Goal: Transaction & Acquisition: Purchase product/service

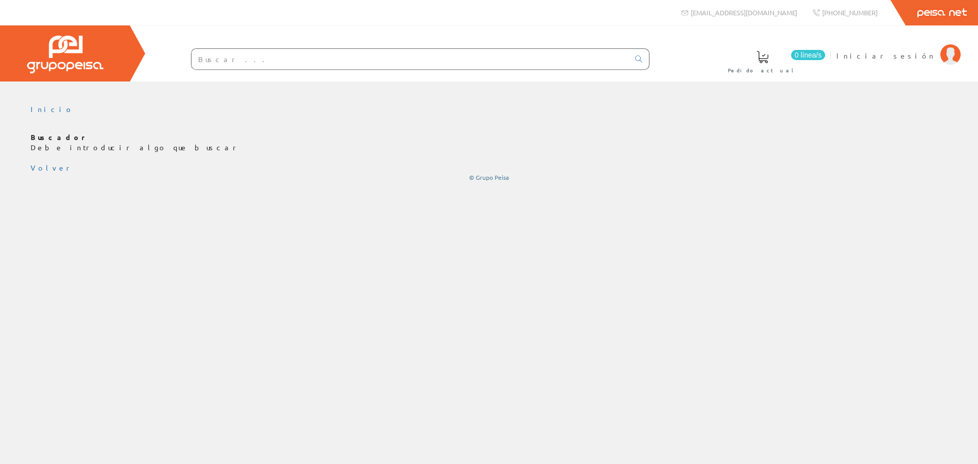
click at [297, 56] on input "text" at bounding box center [411, 59] width 438 height 20
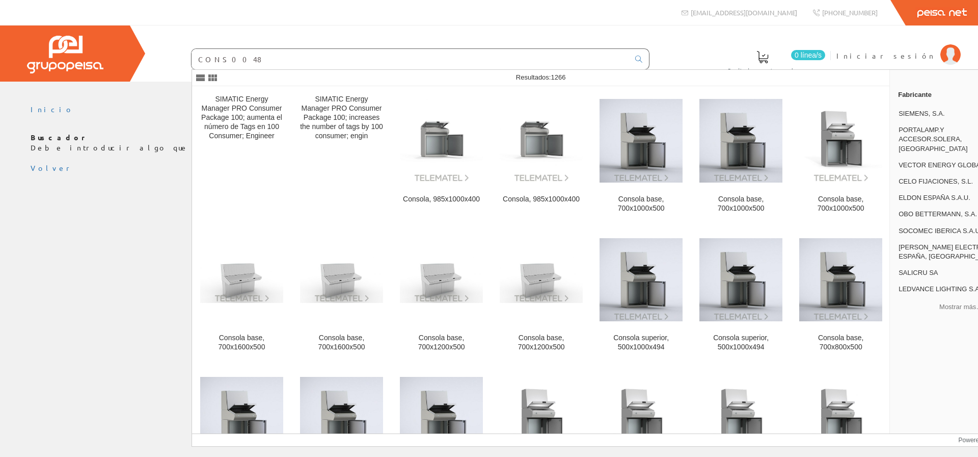
type input "CONS0048"
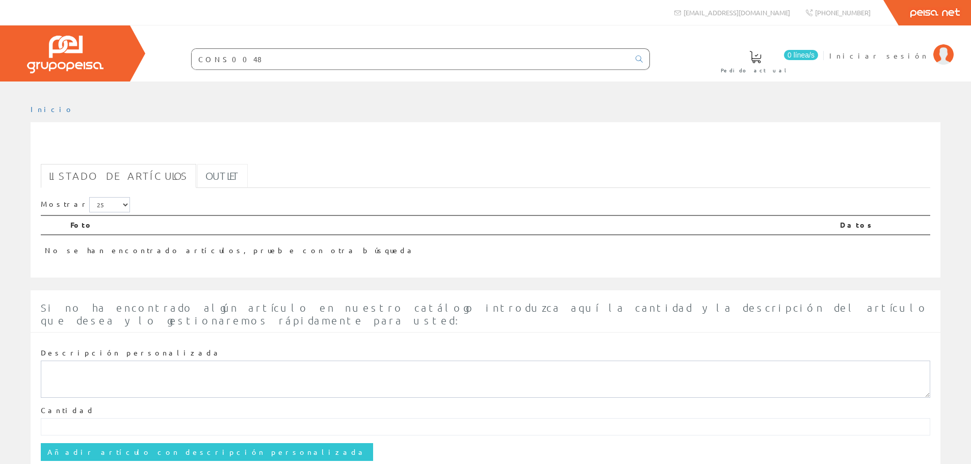
drag, startPoint x: 0, startPoint y: 0, endPoint x: 218, endPoint y: 176, distance: 280.2
click at [218, 176] on link "Outlet" at bounding box center [222, 176] width 50 height 24
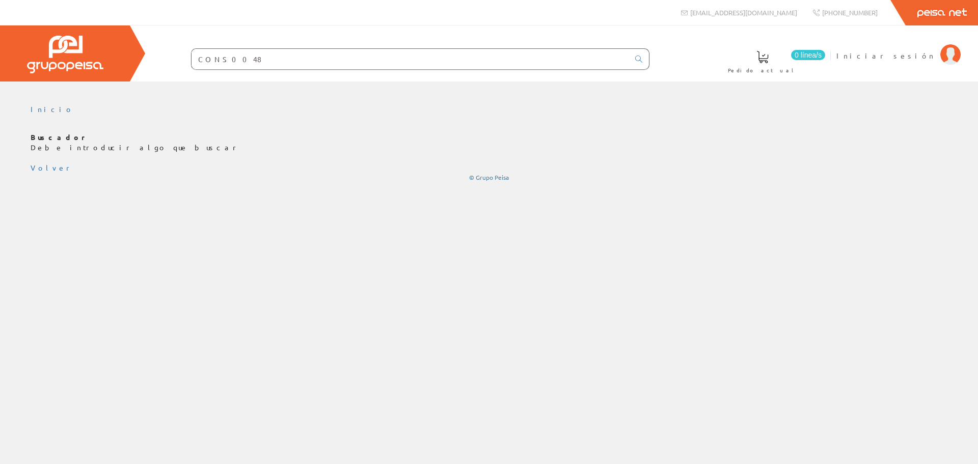
click at [312, 59] on input "CONS0048" at bounding box center [411, 59] width 438 height 20
click at [642, 58] on icon at bounding box center [639, 59] width 7 height 7
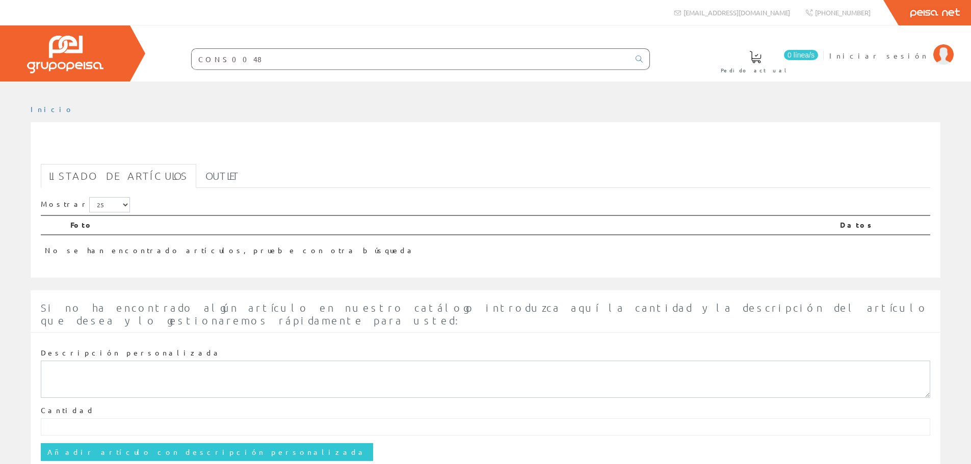
click at [242, 60] on input "CONS0048" at bounding box center [411, 59] width 438 height 20
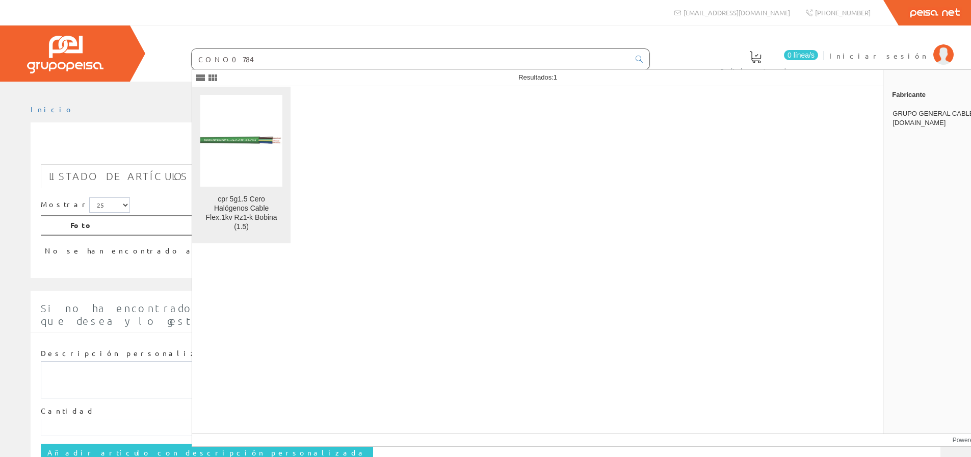
type input "CONO0784"
click at [227, 147] on figure at bounding box center [241, 141] width 82 height 92
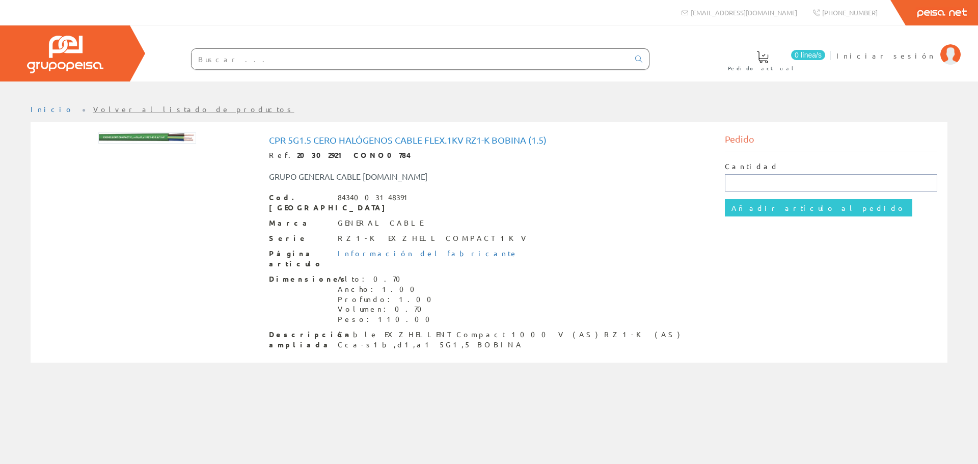
click at [773, 187] on input "text" at bounding box center [831, 182] width 213 height 17
type input "1"
click at [782, 211] on input "Añadir artículo al pedido" at bounding box center [819, 207] width 188 height 17
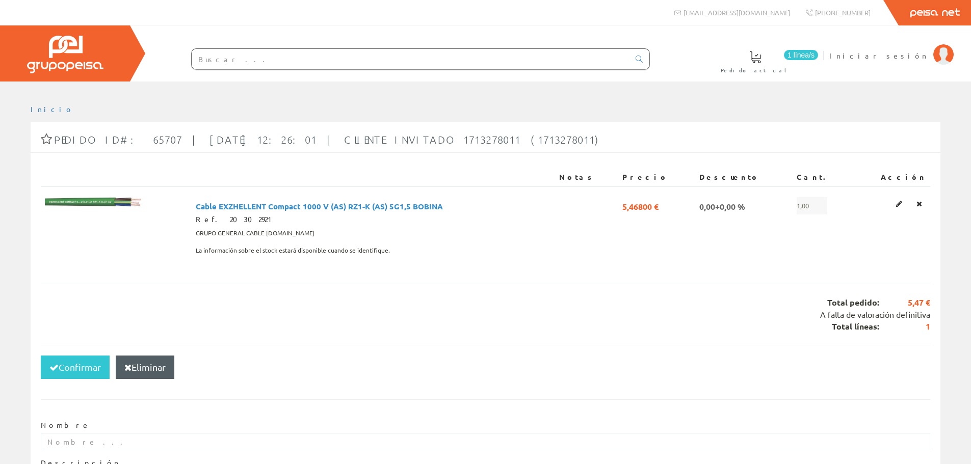
click at [277, 61] on input "text" at bounding box center [411, 59] width 438 height 20
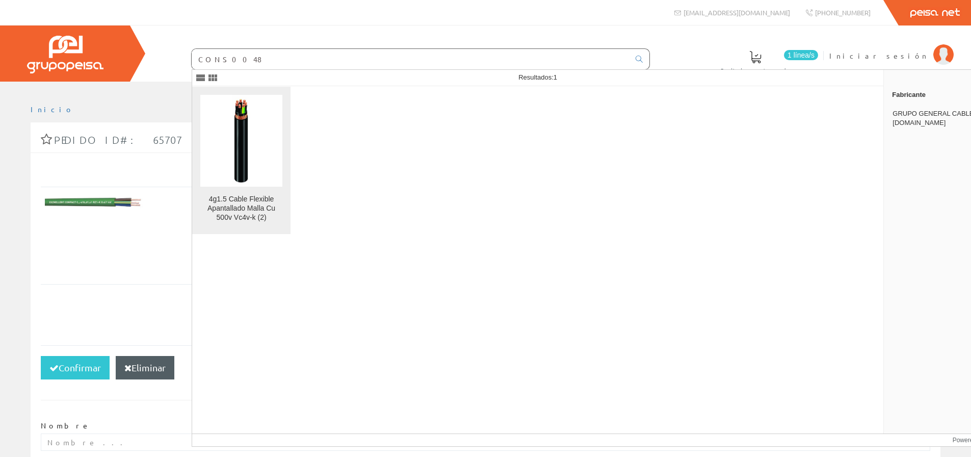
type input "CONS0048"
click at [248, 169] on img at bounding box center [241, 141] width 18 height 92
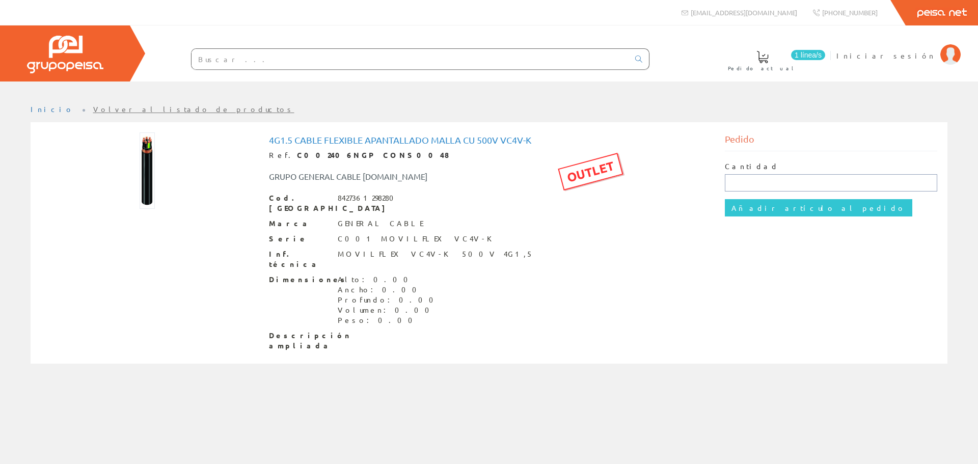
click at [809, 181] on input "text" at bounding box center [831, 182] width 213 height 17
type input "1"
click at [803, 216] on input "Añadir artículo al pedido" at bounding box center [819, 207] width 188 height 17
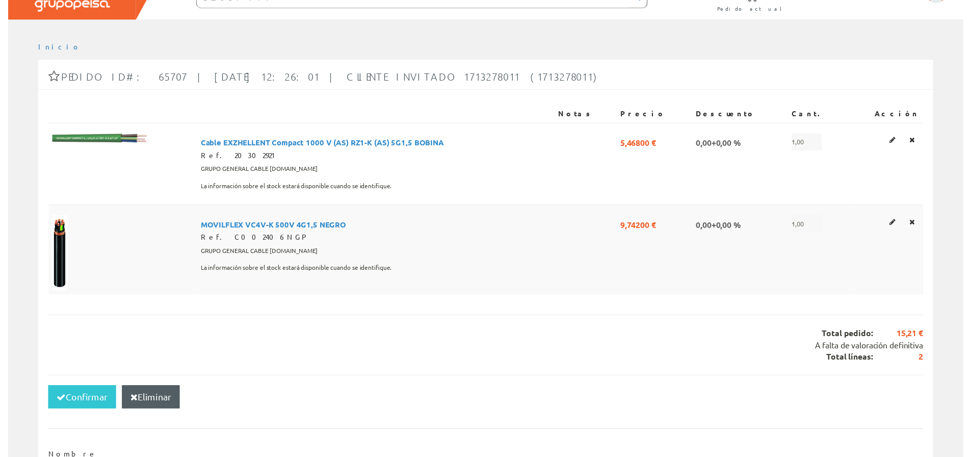
scroll to position [51, 0]
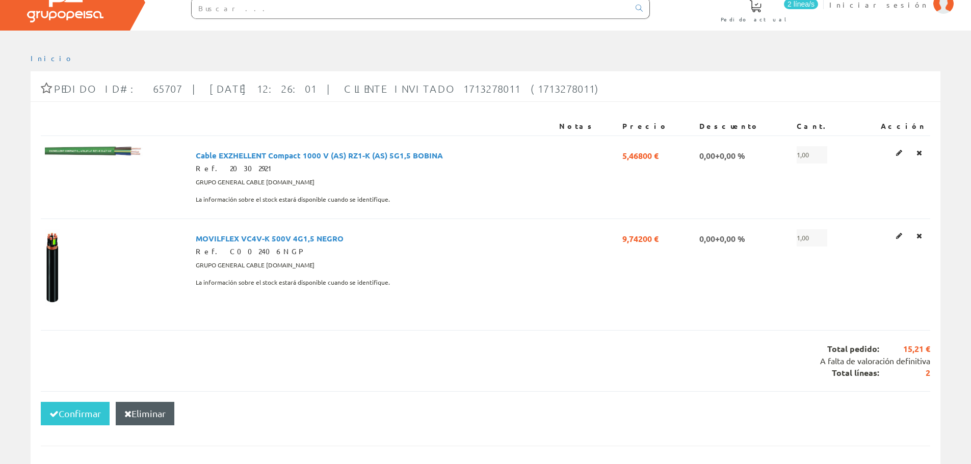
click at [359, 11] on input "text" at bounding box center [411, 8] width 438 height 20
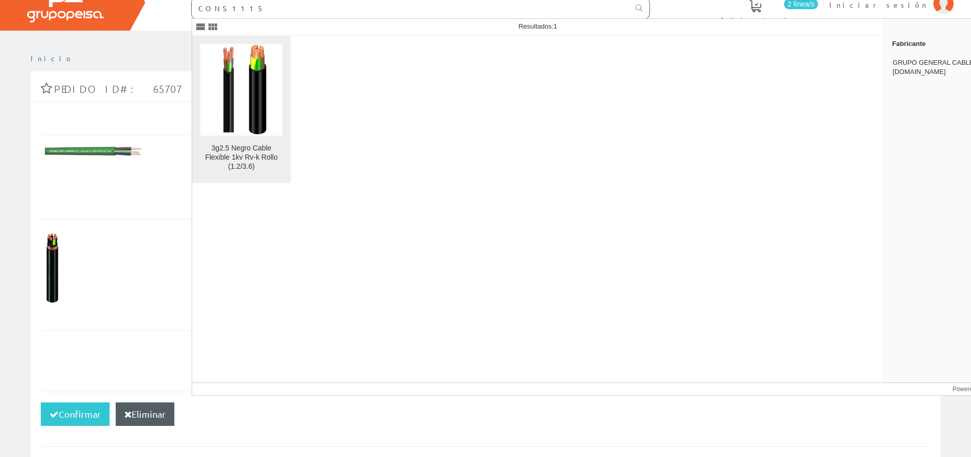
type input "CONS1115"
click at [256, 104] on img at bounding box center [241, 90] width 69 height 92
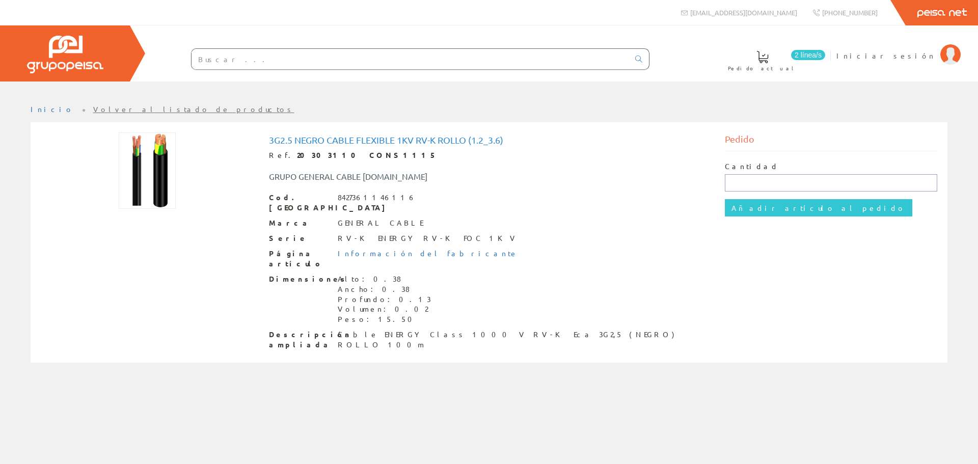
click at [803, 188] on input "text" at bounding box center [831, 182] width 213 height 17
type input "1"
click at [780, 202] on input "Añadir artículo al pedido" at bounding box center [819, 207] width 188 height 17
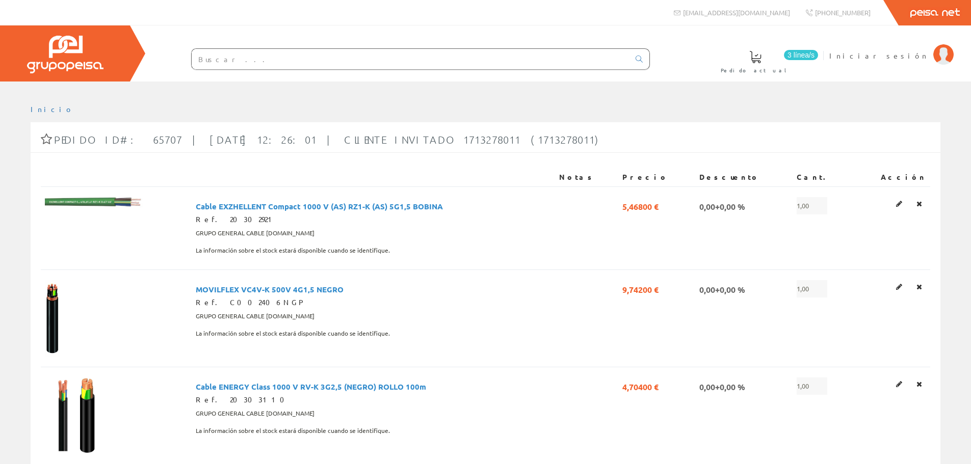
click at [439, 60] on input "text" at bounding box center [411, 59] width 438 height 20
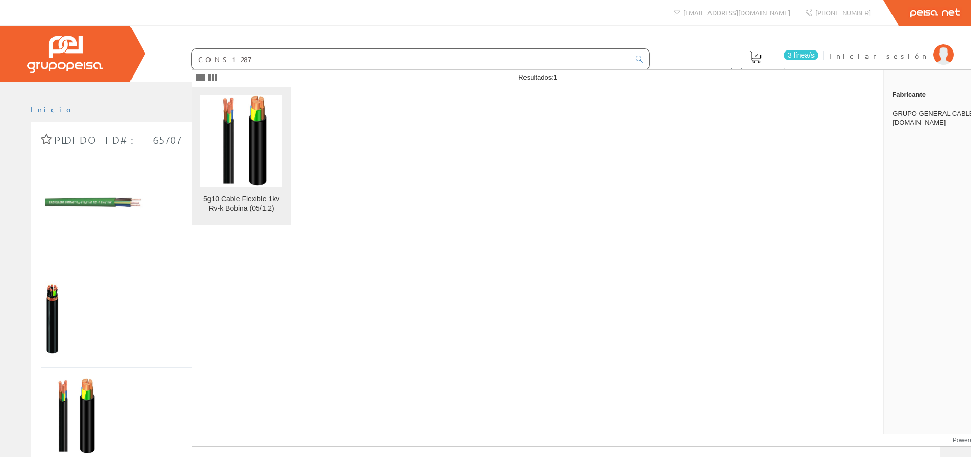
type input "CONS1287"
click at [263, 149] on img at bounding box center [241, 141] width 69 height 92
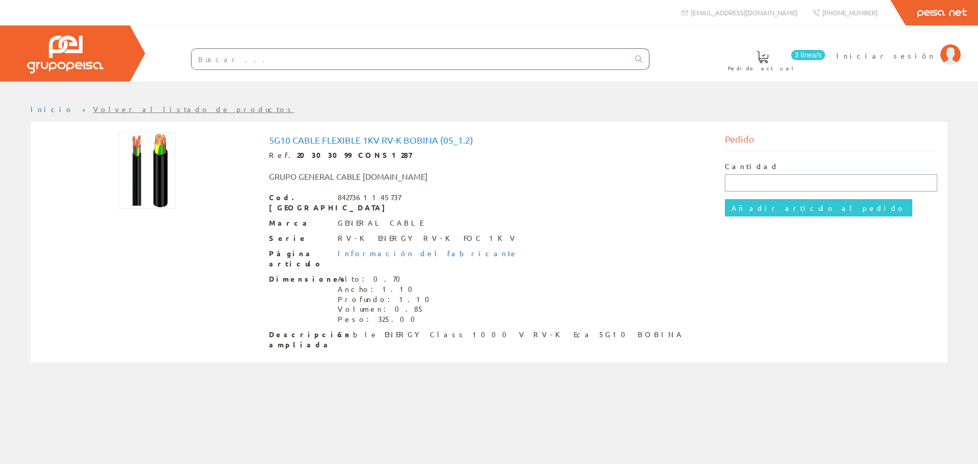
click at [763, 184] on input "text" at bounding box center [831, 182] width 213 height 17
type input "1"
click at [770, 209] on input "Añadir artículo al pedido" at bounding box center [819, 207] width 188 height 17
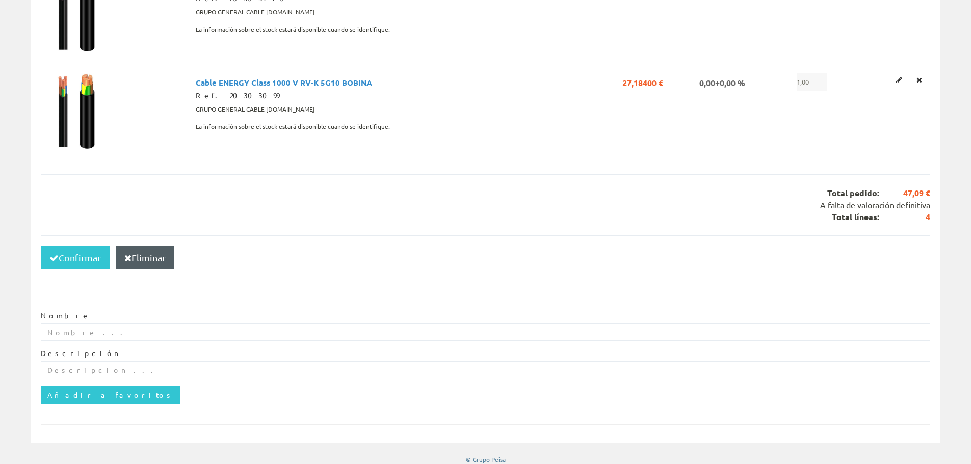
scroll to position [408, 0]
